Goal: Transaction & Acquisition: Purchase product/service

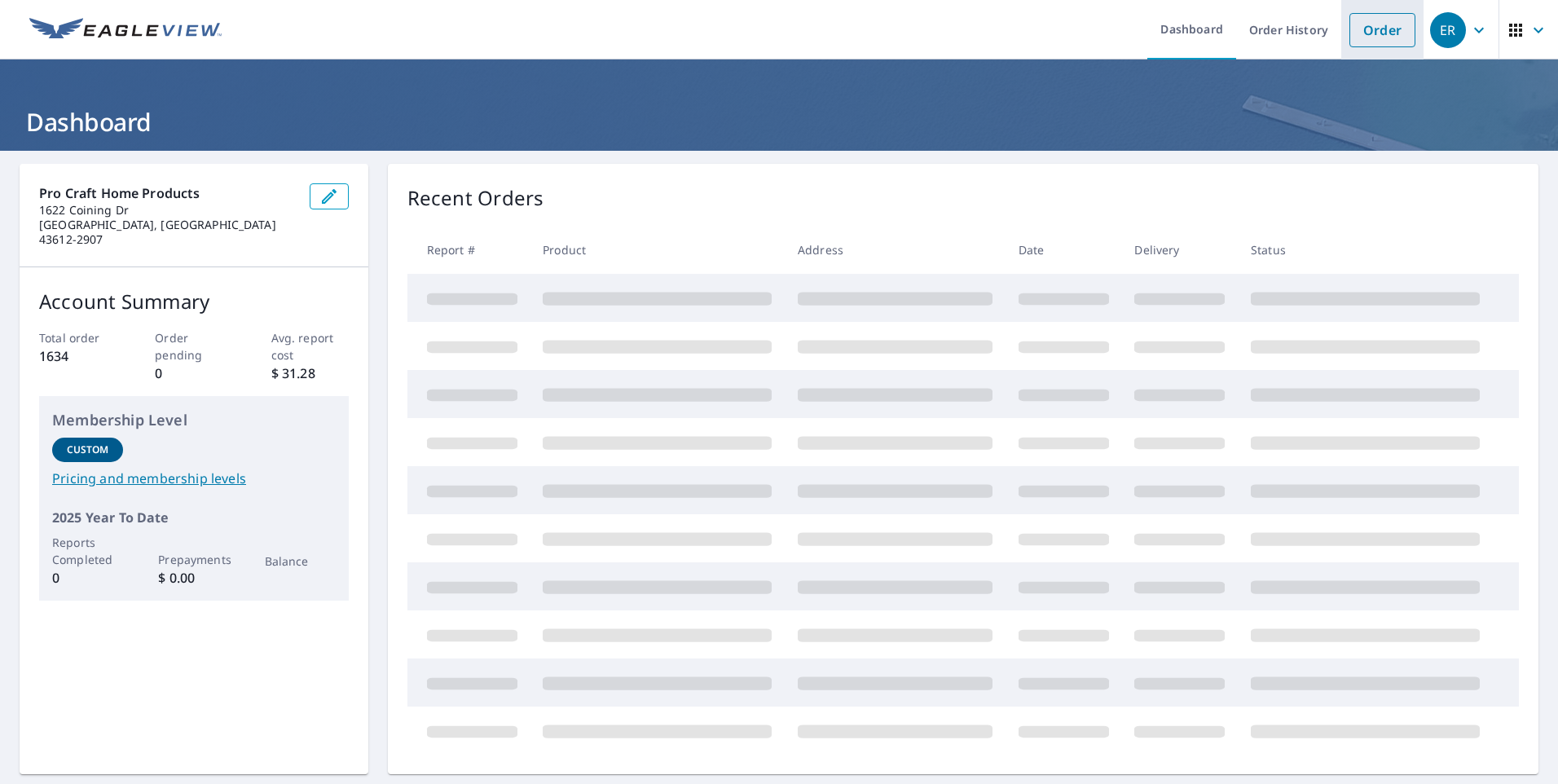
click at [1368, 40] on link "Order" at bounding box center [1383, 30] width 66 height 34
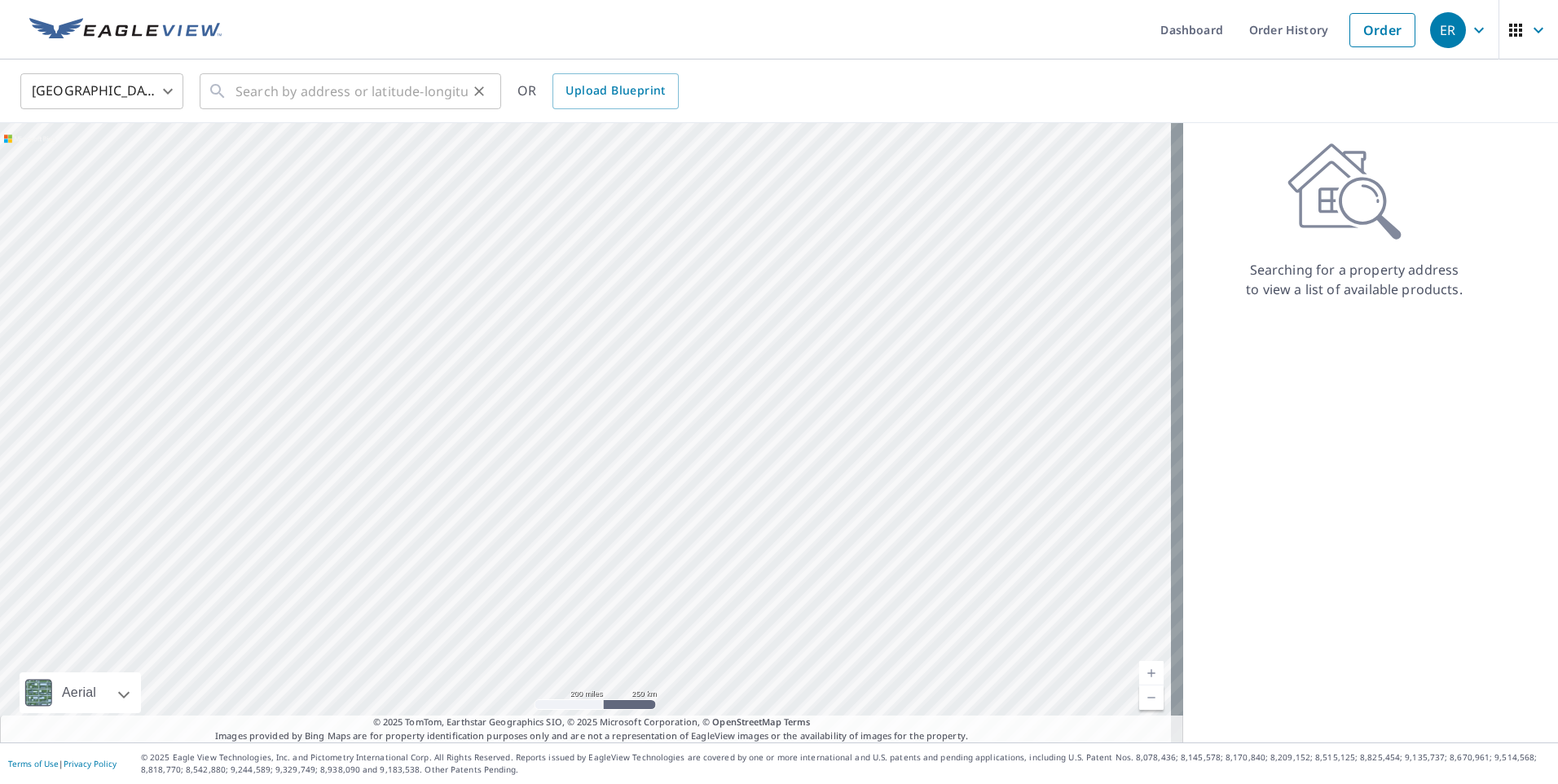
click at [232, 97] on div "​" at bounding box center [350, 91] width 301 height 36
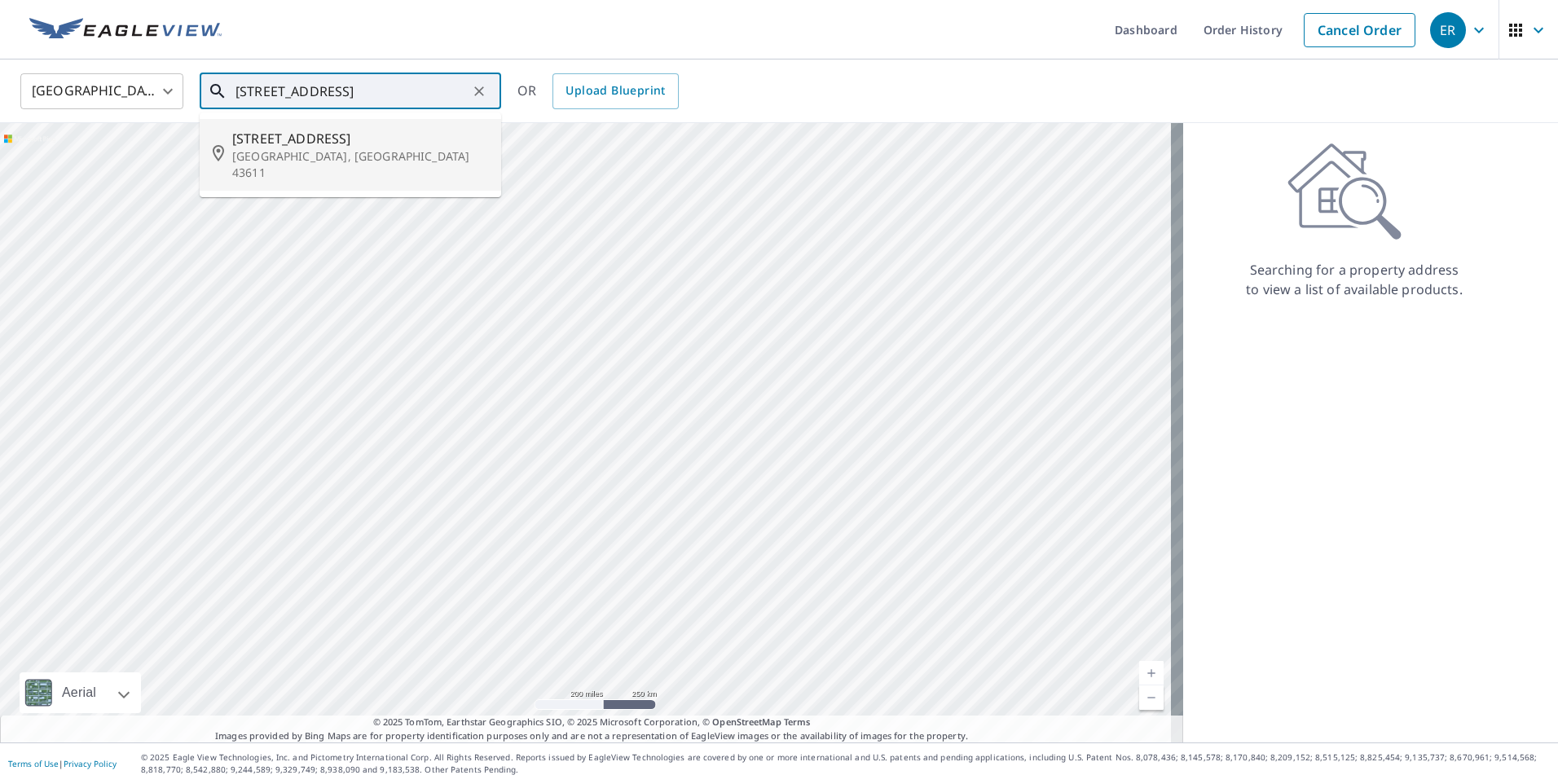
click at [264, 159] on p "[GEOGRAPHIC_DATA], [GEOGRAPHIC_DATA] 43611" at bounding box center [361, 165] width 256 height 33
type input "[STREET_ADDRESS]"
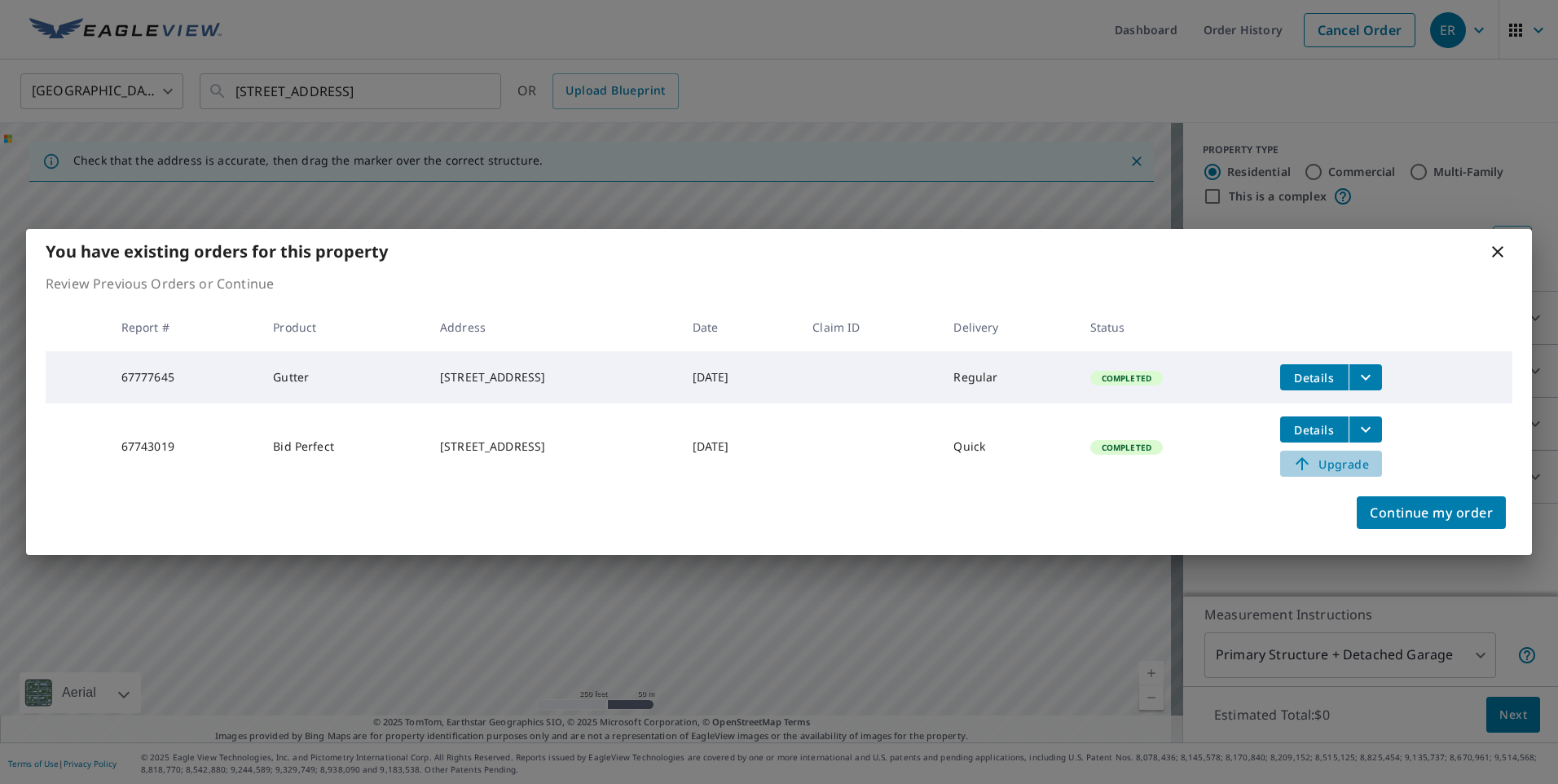
click at [1357, 471] on span "Upgrade" at bounding box center [1331, 463] width 82 height 20
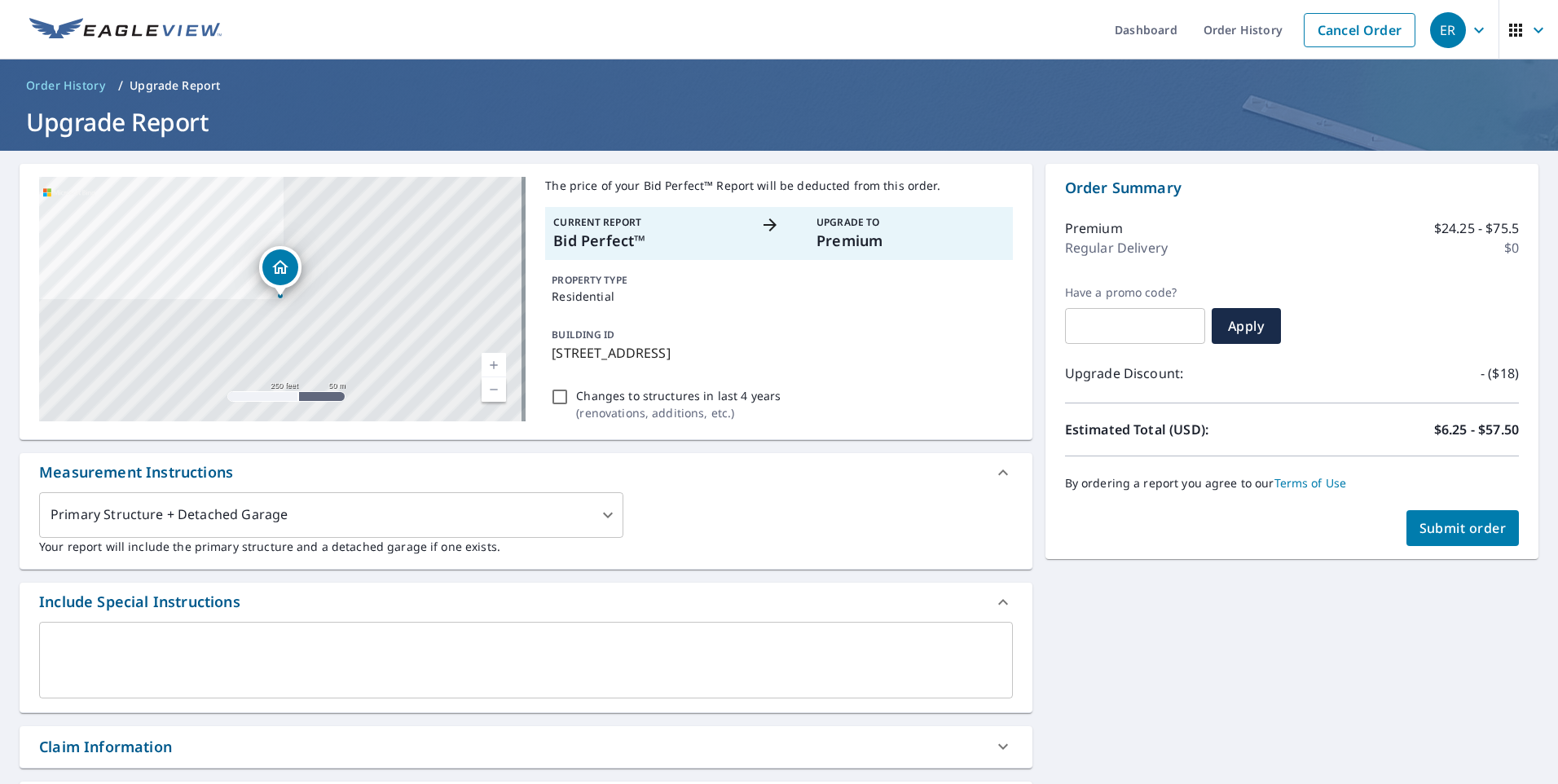
click at [1455, 521] on span "Submit order" at bounding box center [1463, 528] width 88 height 18
checkbox input "true"
